Goal: Task Accomplishment & Management: Manage account settings

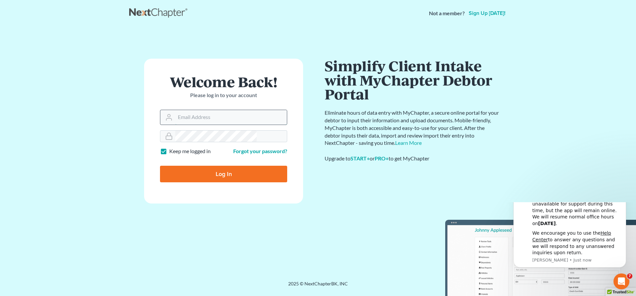
click at [209, 110] on input "Email Address" at bounding box center [231, 117] width 112 height 15
type input "[EMAIL_ADDRESS][DOMAIN_NAME]"
click at [214, 166] on input "Log In" at bounding box center [223, 174] width 127 height 17
type input "Thinking..."
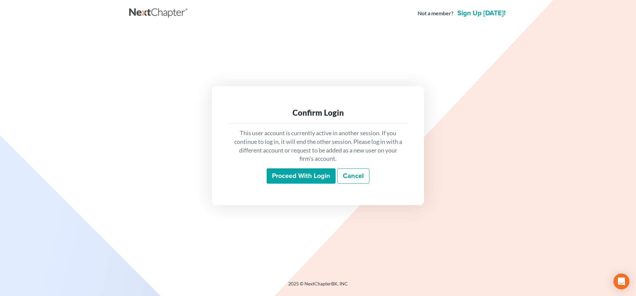
click at [298, 169] on input "Proceed with login" at bounding box center [301, 175] width 69 height 15
